Goal: Check status

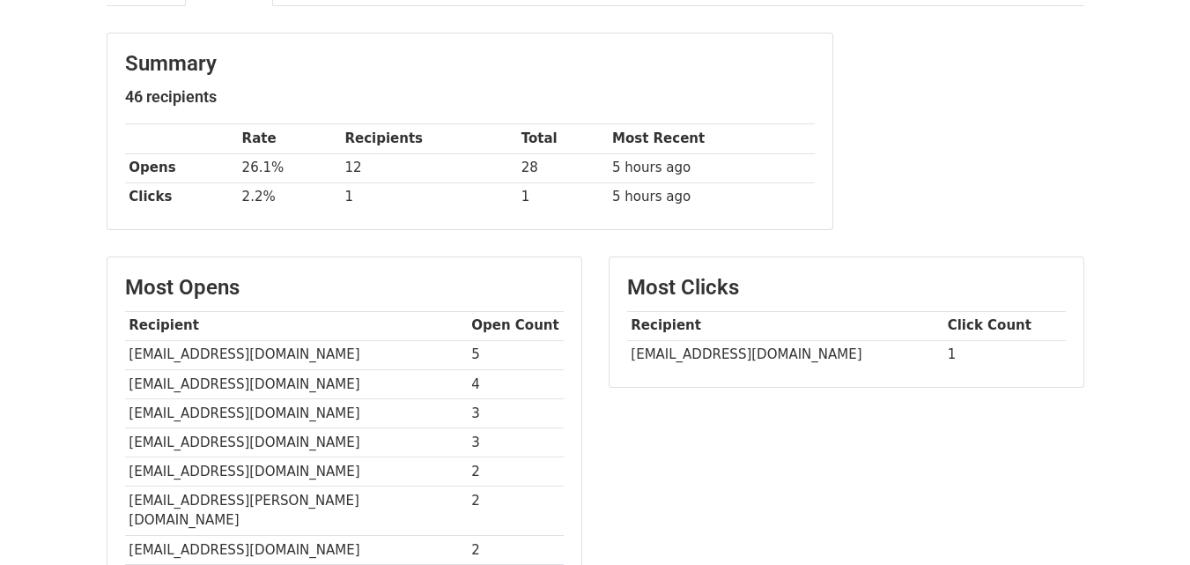
scroll to position [88, 0]
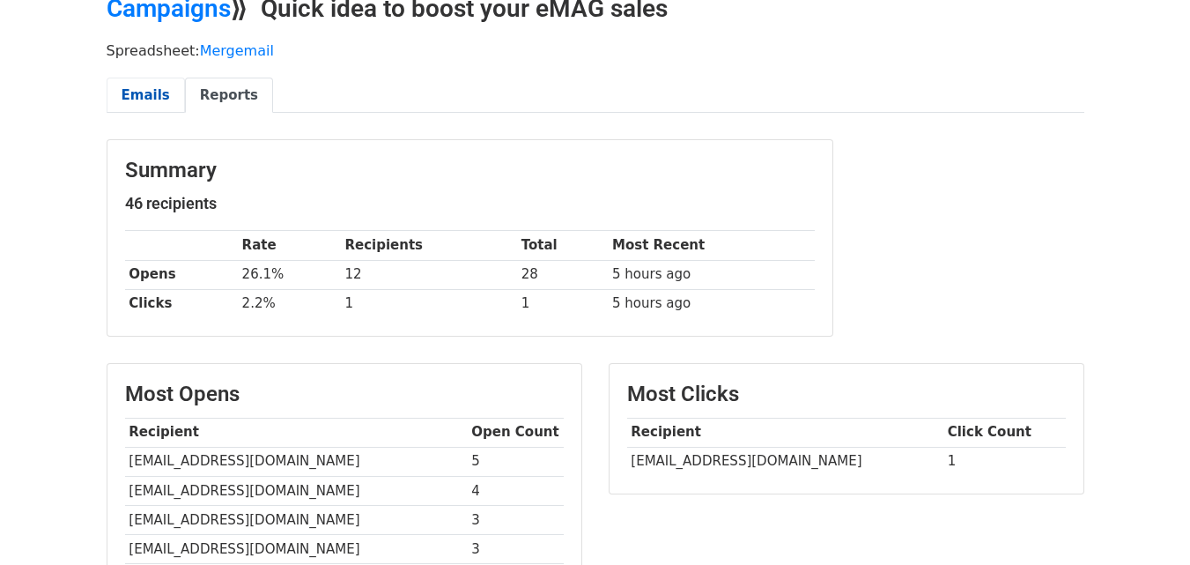
click at [157, 98] on link "Emails" at bounding box center [146, 96] width 78 height 36
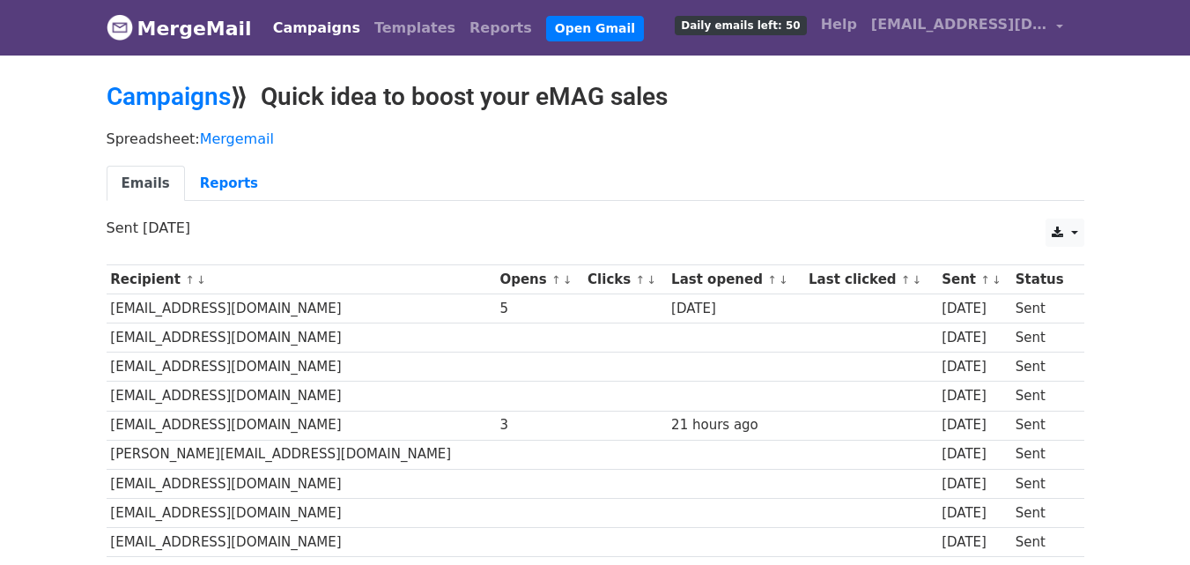
click at [299, 94] on h2 "Campaigns ⟫ Quick idea to boost your eMAG sales" at bounding box center [596, 97] width 978 height 30
click at [300, 94] on h2 "Campaigns ⟫ Quick idea to boost your eMAG sales" at bounding box center [596, 97] width 978 height 30
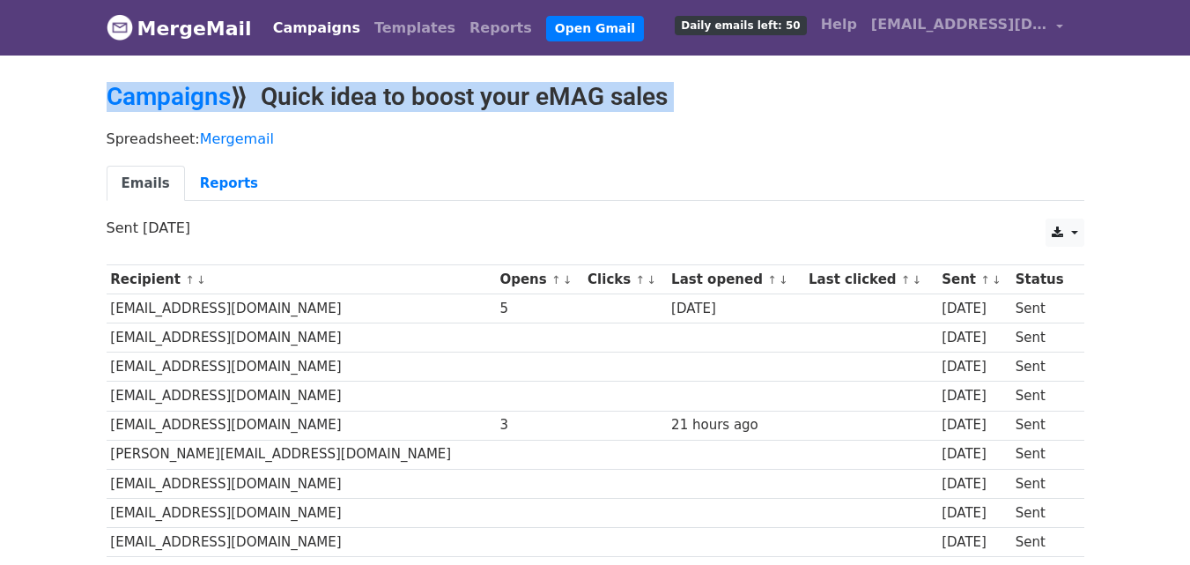
click at [300, 93] on h2 "Campaigns ⟫ Quick idea to boost your eMAG sales" at bounding box center [596, 97] width 978 height 30
click at [315, 92] on h2 "Campaigns ⟫ Quick idea to boost your eMAG sales" at bounding box center [596, 97] width 978 height 30
